Goal: Transaction & Acquisition: Purchase product/service

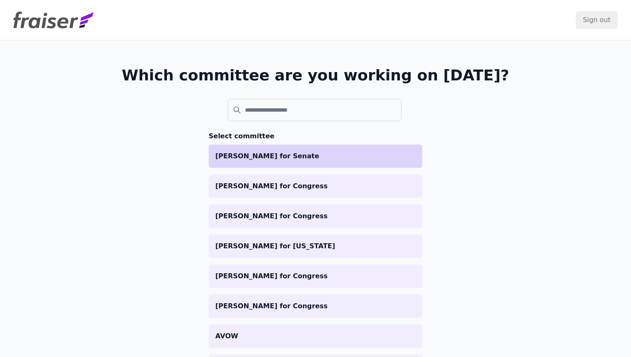
click at [308, 154] on p "[PERSON_NAME] for Senate" at bounding box center [315, 156] width 200 height 10
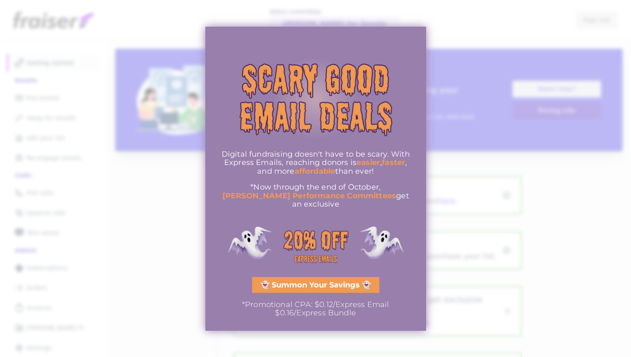
click at [535, 120] on div at bounding box center [315, 178] width 631 height 357
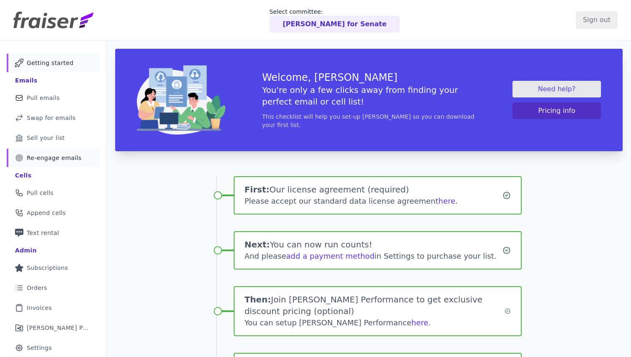
click at [66, 156] on span "Re-engage emails" at bounding box center [54, 158] width 55 height 8
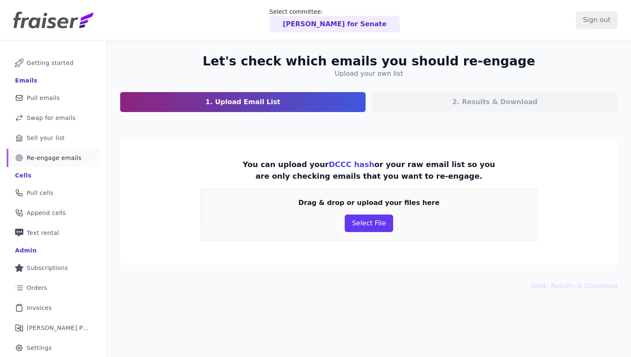
click at [389, 75] on h4 "Upload your own list" at bounding box center [369, 74] width 68 height 10
click at [347, 165] on link "DCCC hash" at bounding box center [351, 164] width 45 height 9
click at [380, 222] on button "Select File" at bounding box center [369, 224] width 48 height 18
click at [359, 228] on button "Select File" at bounding box center [369, 224] width 48 height 18
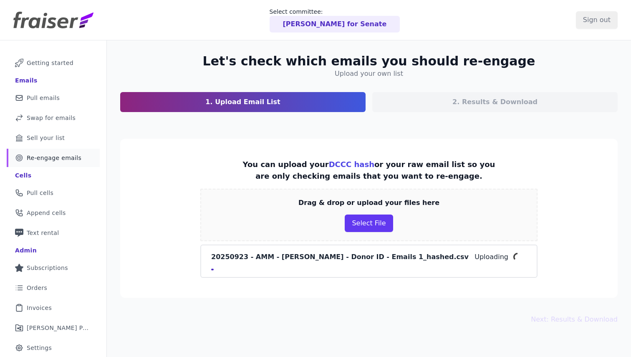
scroll to position [40, 0]
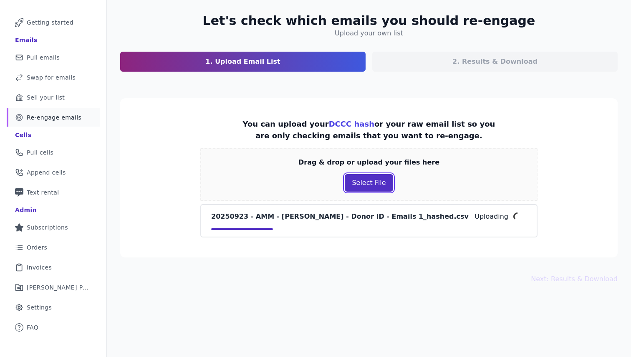
click at [376, 190] on button "Select File" at bounding box center [369, 183] width 48 height 18
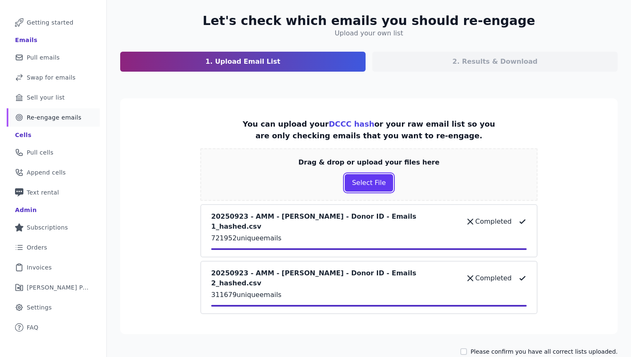
scroll to position [46, 0]
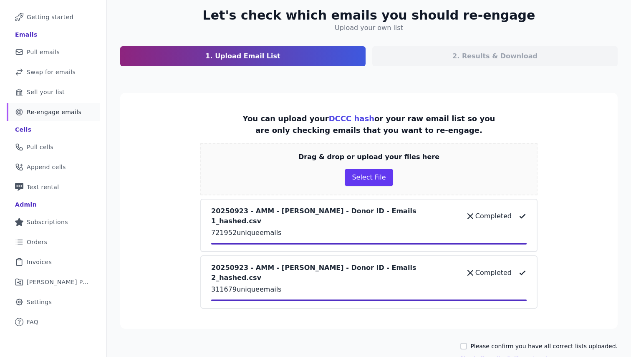
click at [488, 59] on p "2. Results & Download" at bounding box center [494, 56] width 85 height 10
click at [496, 342] on label "Please confirm you have all correct lists uploaded." at bounding box center [543, 346] width 147 height 8
click at [467, 343] on input "Please confirm you have all correct lists uploaded." at bounding box center [463, 346] width 7 height 7
checkbox input "true"
click at [502, 354] on button "Next: Results & Download" at bounding box center [503, 359] width 87 height 10
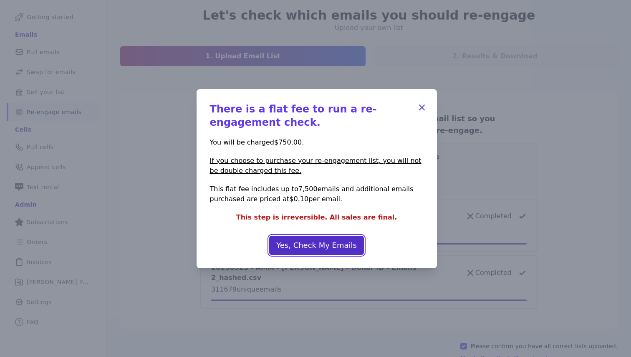
click at [339, 246] on button "Yes, Check My Emails" at bounding box center [316, 245] width 95 height 19
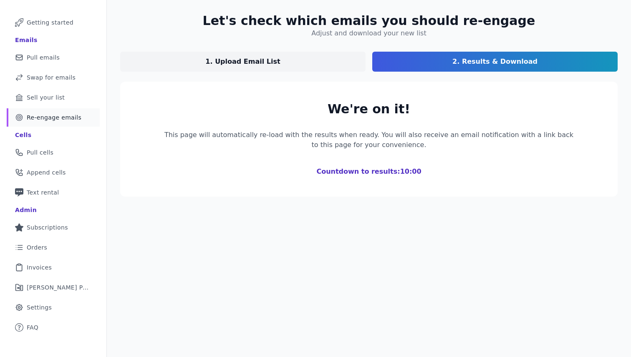
scroll to position [40, 0]
click at [390, 172] on h1 "Countdown to results: 9:59" at bounding box center [368, 172] width 417 height 10
click at [409, 172] on h1 "Countdown to results: 9:58" at bounding box center [368, 172] width 417 height 10
click at [331, 171] on h1 "Countdown to results: 9:58" at bounding box center [368, 172] width 417 height 10
click at [325, 169] on h1 "Countdown to results: 9:54" at bounding box center [368, 172] width 417 height 10
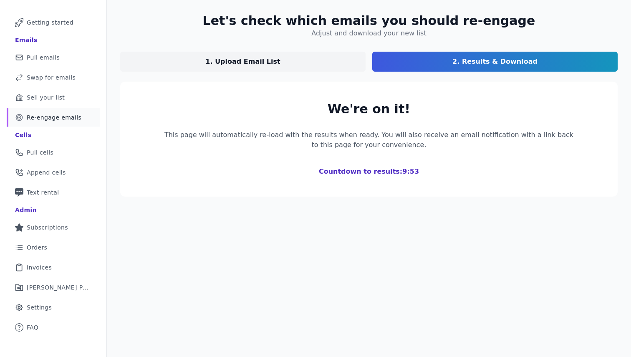
click at [316, 166] on div "We're on it! This page will automatically re-load with the results when ready. …" at bounding box center [368, 139] width 417 height 75
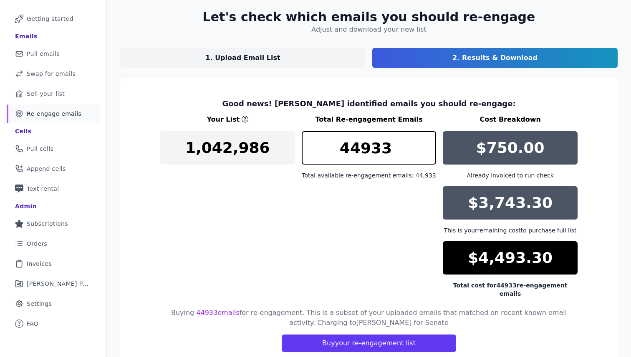
scroll to position [64, 0]
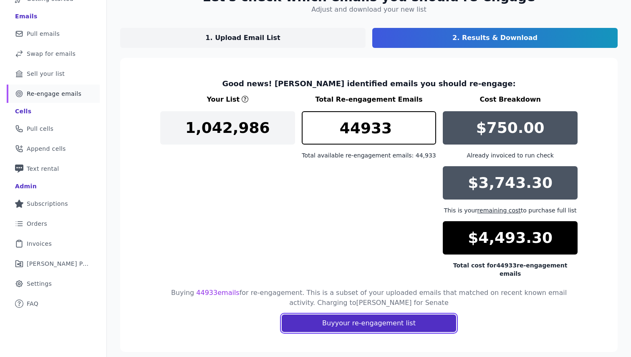
click at [363, 315] on button "Buy your re-engagement list" at bounding box center [369, 324] width 174 height 18
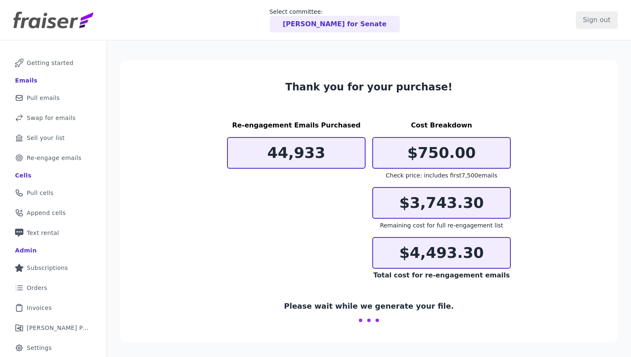
scroll to position [40, 0]
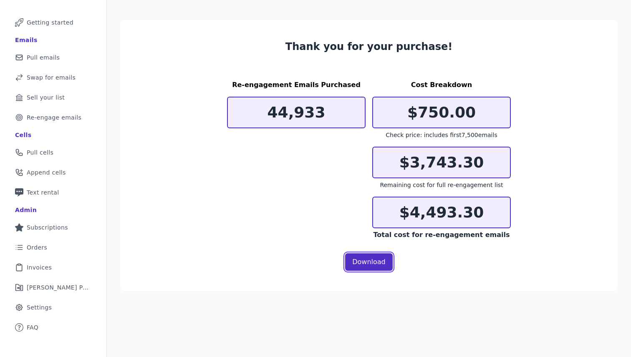
click at [377, 263] on link "Download" at bounding box center [369, 263] width 48 height 18
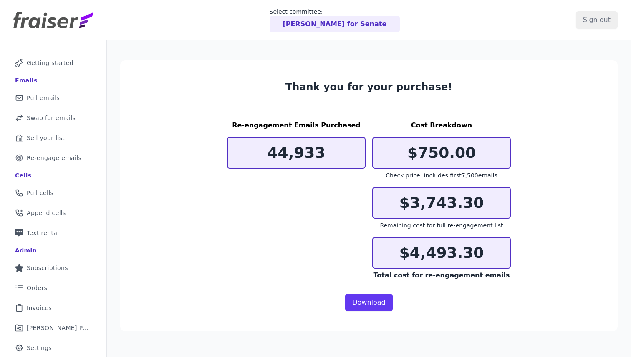
click at [433, 249] on p "$4,493.30" at bounding box center [441, 253] width 137 height 17
click at [567, 193] on section "Thank you for your purchase! Re-engagement Emails Purchased 44,933 Cost Breakdo…" at bounding box center [368, 195] width 497 height 271
click at [304, 23] on p "[PERSON_NAME] for Senate" at bounding box center [335, 24] width 104 height 10
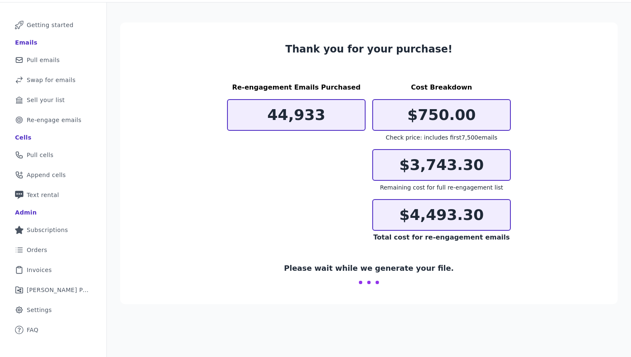
scroll to position [40, 0]
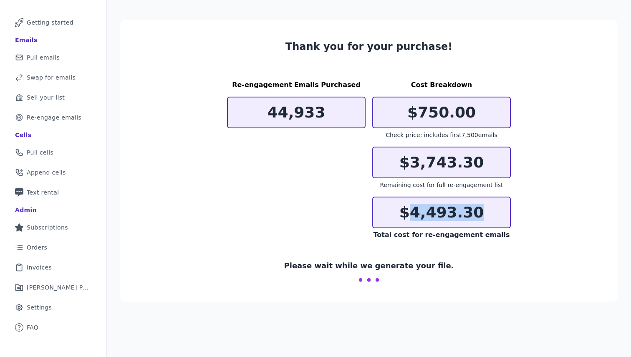
copy p "4,493.30"
drag, startPoint x: 417, startPoint y: 214, endPoint x: 488, endPoint y: 214, distance: 71.3
click at [488, 214] on p "$4,493.30" at bounding box center [441, 212] width 137 height 17
